Goal: Information Seeking & Learning: Find specific page/section

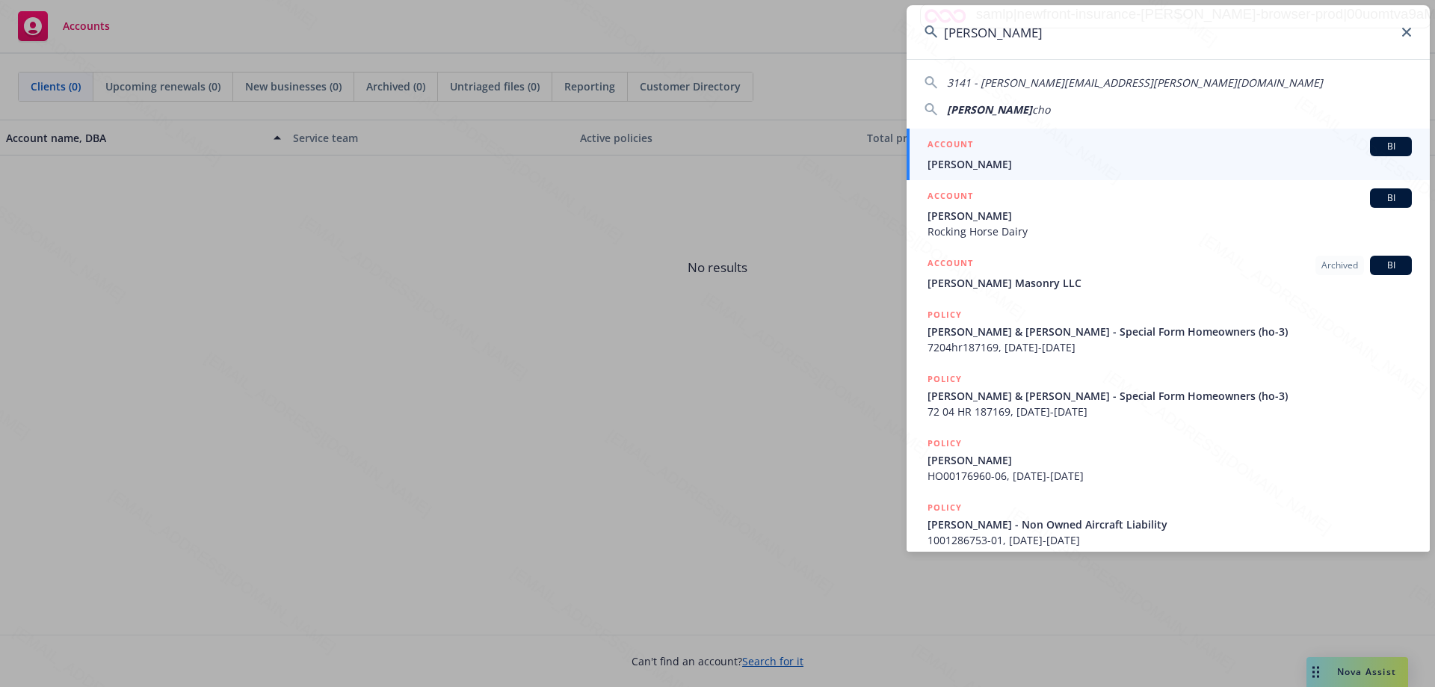
click at [1409, 34] on icon at bounding box center [1406, 32] width 9 height 9
